Goal: Check status: Check status

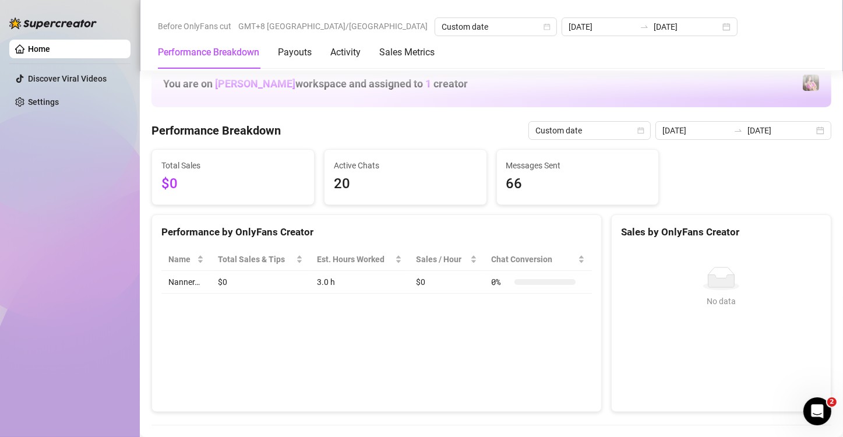
scroll to position [252, 0]
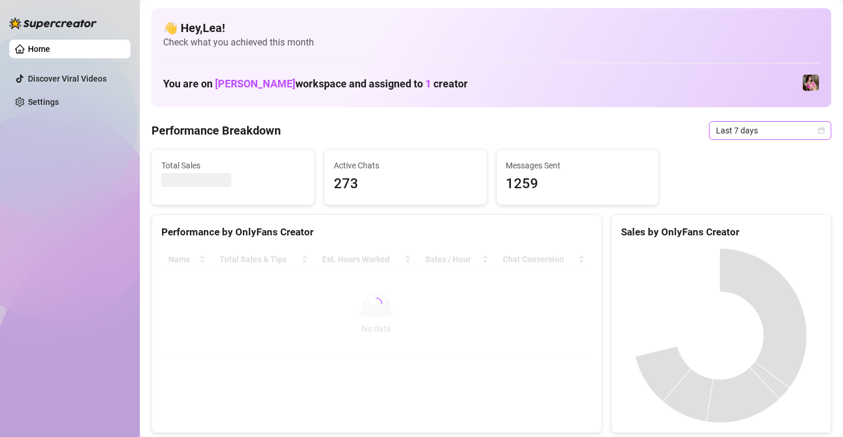
click at [819, 129] on icon "calendar" at bounding box center [822, 130] width 6 height 6
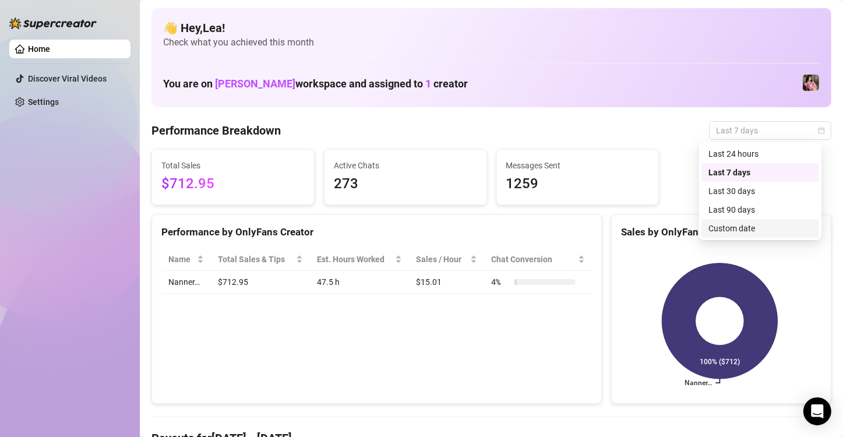
click at [739, 224] on div "Custom date" at bounding box center [761, 228] width 104 height 13
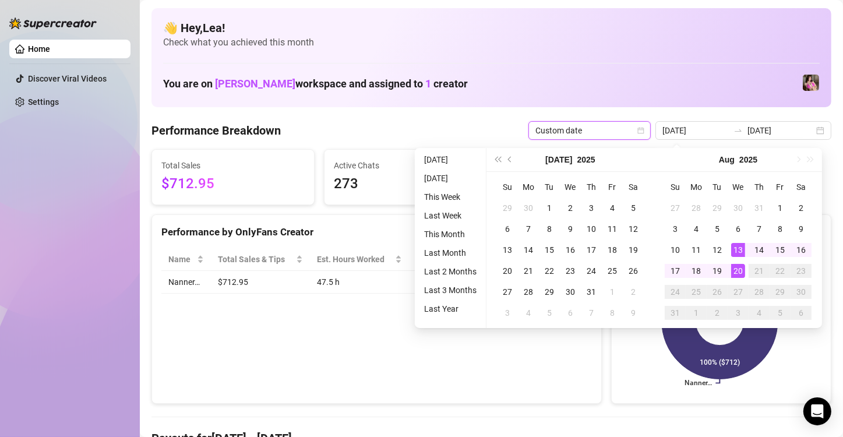
type input "[DATE]"
click at [739, 273] on div "20" at bounding box center [738, 271] width 14 height 14
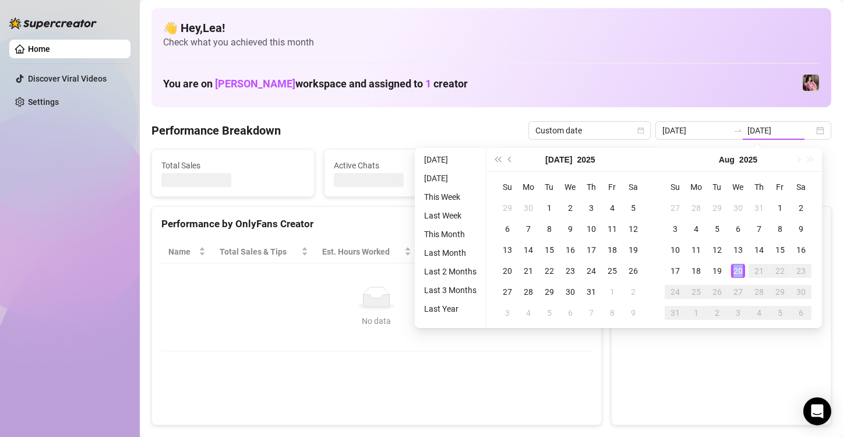
type input "[DATE]"
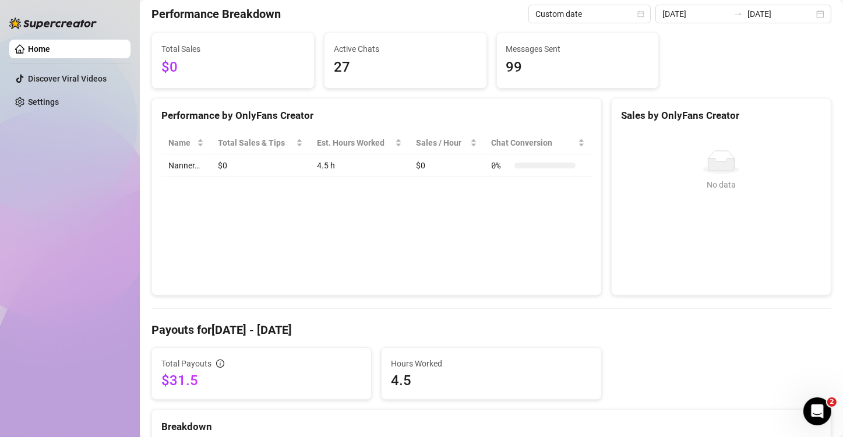
scroll to position [117, 0]
